Goal: Navigation & Orientation: Find specific page/section

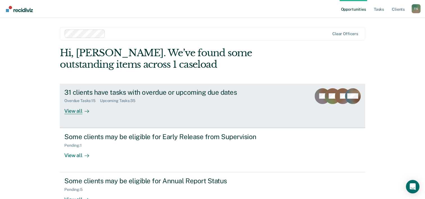
click at [77, 112] on div "View all" at bounding box center [79, 108] width 31 height 11
